Goal: Information Seeking & Learning: Understand process/instructions

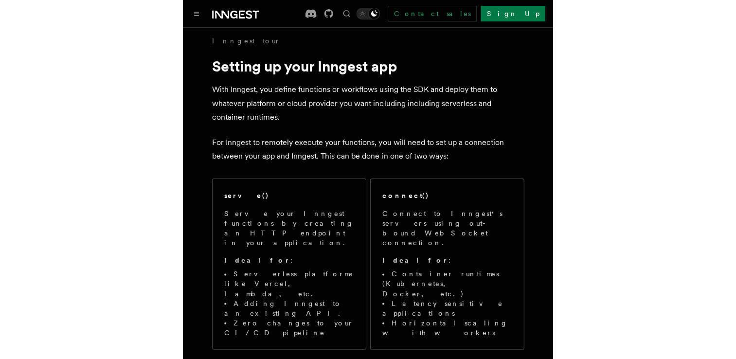
scroll to position [3, 0]
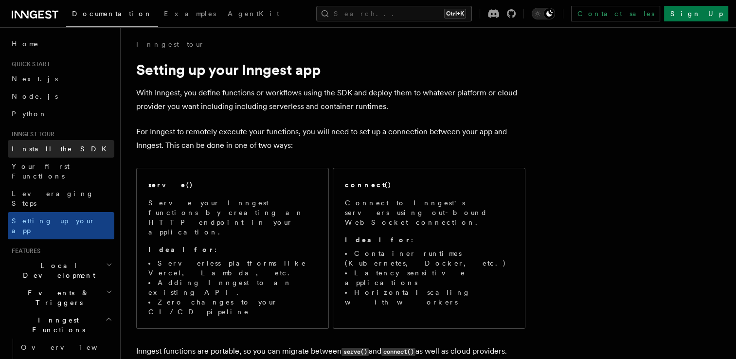
click at [17, 148] on span "Install the SDK" at bounding box center [62, 149] width 101 height 8
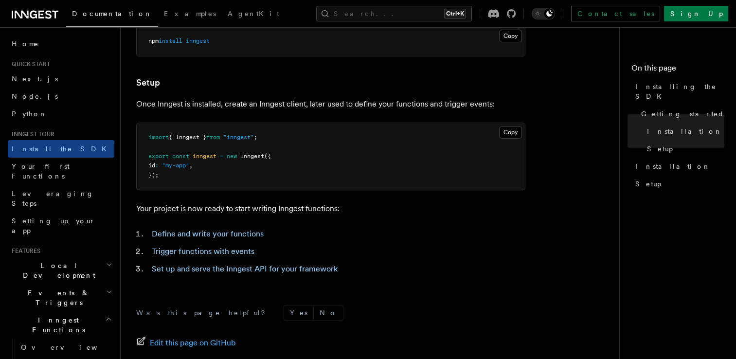
scroll to position [449, 0]
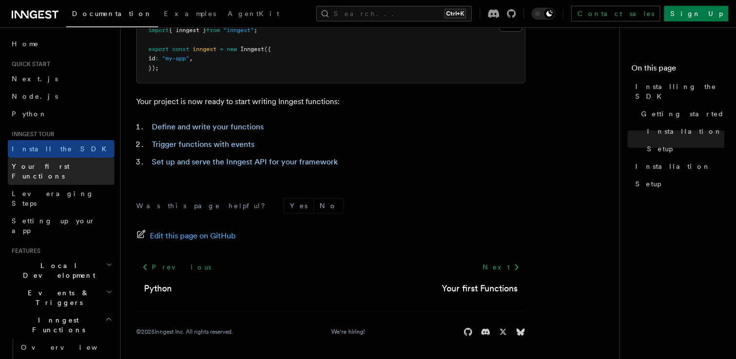
click at [39, 169] on span "Your first Functions" at bounding box center [41, 172] width 58 height 18
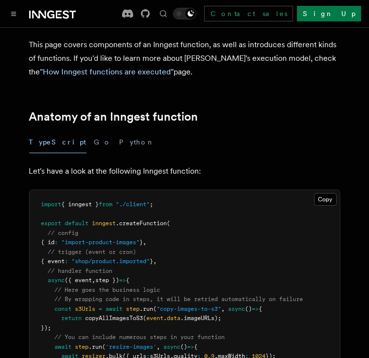
scroll to position [99, 0]
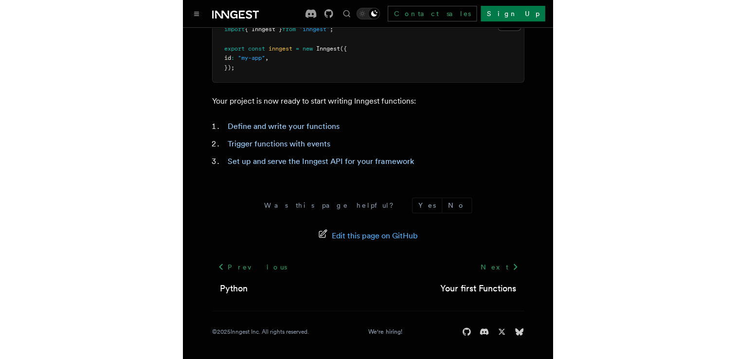
scroll to position [449, 0]
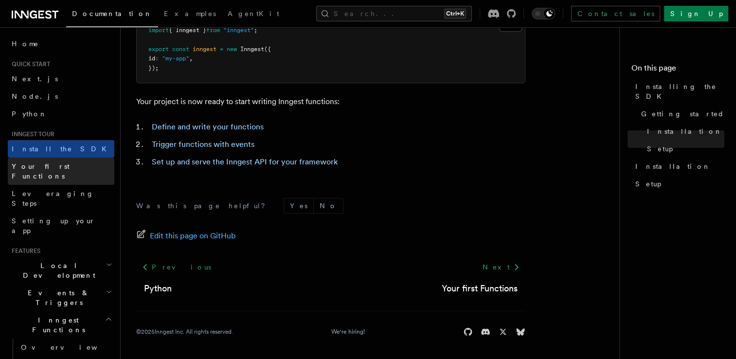
click at [61, 164] on span "Your first Functions" at bounding box center [41, 172] width 58 height 18
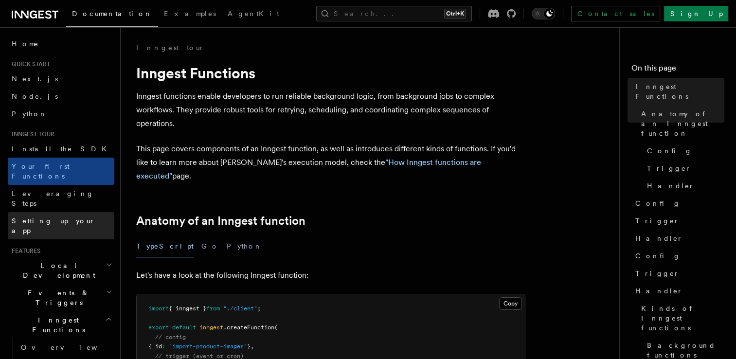
click at [58, 217] on span "Setting up your app" at bounding box center [54, 226] width 84 height 18
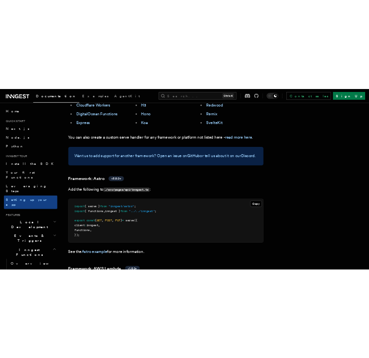
scroll to position [714, 0]
